Goal: Find specific page/section: Find specific page/section

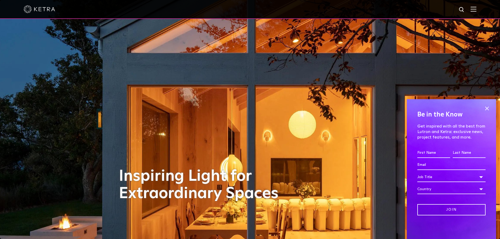
click at [490, 106] on span at bounding box center [487, 109] width 8 height 8
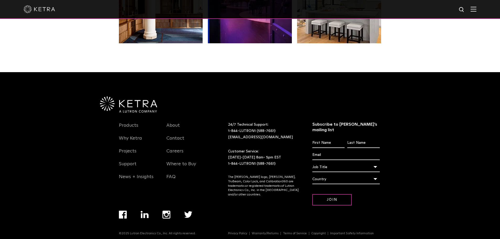
scroll to position [1105, 0]
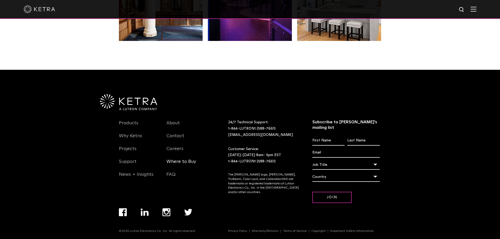
click at [178, 161] on link "Where to Buy" at bounding box center [182, 165] width 30 height 12
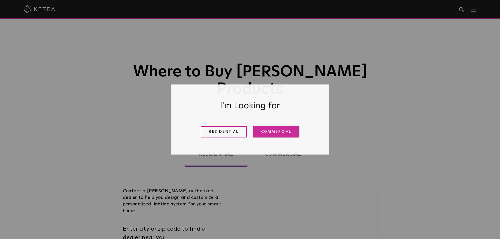
click at [267, 129] on link "Commercial" at bounding box center [276, 131] width 46 height 11
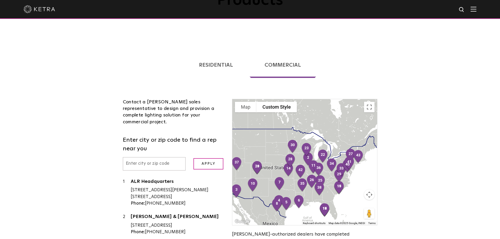
scroll to position [60, 0]
